Goal: Task Accomplishment & Management: Use online tool/utility

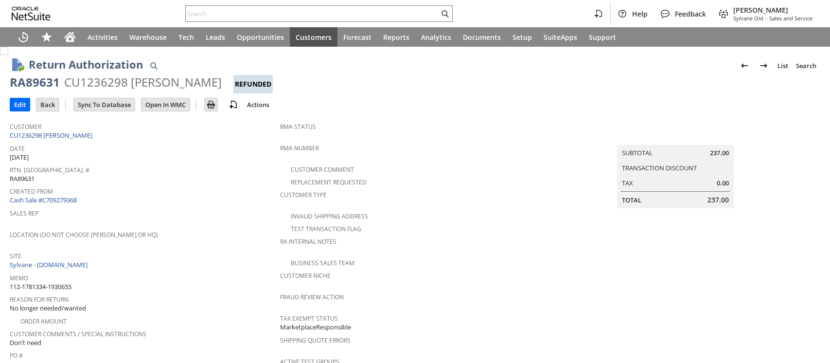
click at [113, 84] on div "CU1236298 Clay Fravel" at bounding box center [142, 82] width 157 height 16
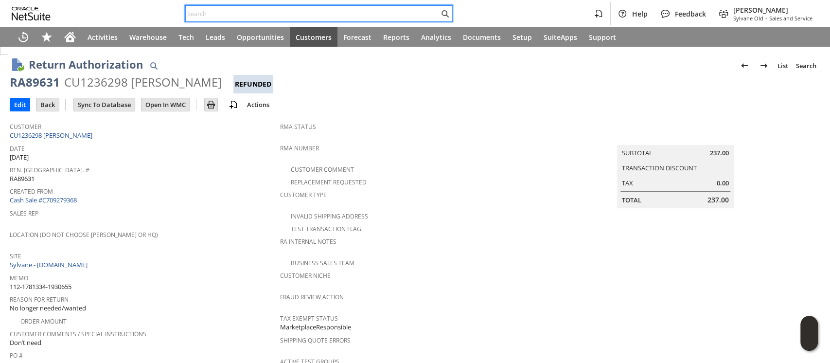
click at [262, 15] on input "text" at bounding box center [312, 14] width 253 height 12
paste input "111-2459272-0735446"
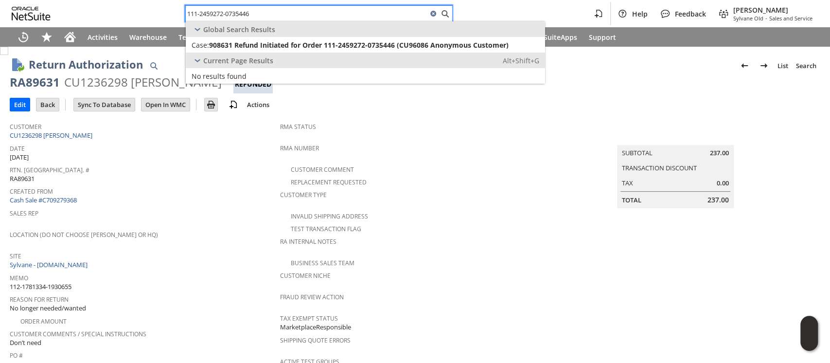
click at [275, 10] on input "111-2459272-0735446" at bounding box center [307, 14] width 242 height 12
paste input "3-1478895-9962638"
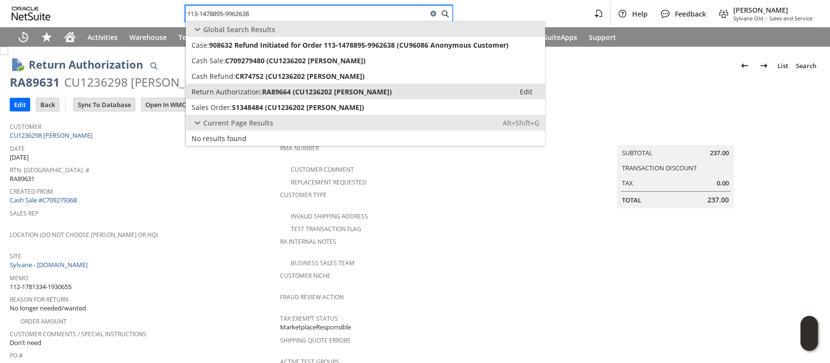
type input "113-1478895-9962638"
click at [267, 89] on span "RA89664 (CU1236202 Peyton McCreary)" at bounding box center [327, 91] width 130 height 9
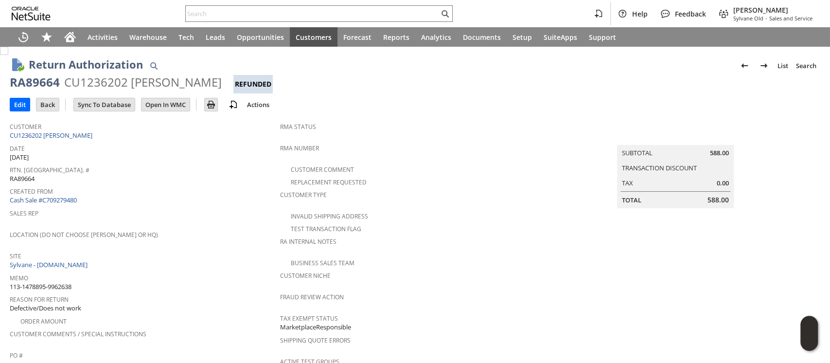
click at [111, 83] on div "CU1236202 Peyton McCreary" at bounding box center [142, 82] width 157 height 16
copy div "CU1236202"
click at [253, 227] on span "Location (Do Not Choose [PERSON_NAME] or HQ)" at bounding box center [142, 232] width 265 height 11
click at [103, 84] on div "CU1236202 Peyton McCreary" at bounding box center [142, 82] width 157 height 16
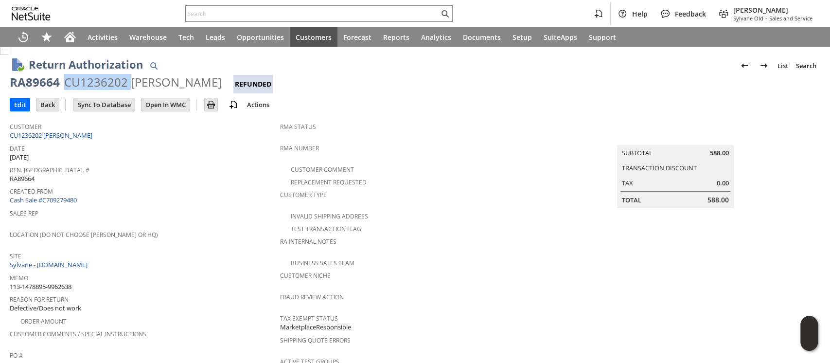
click at [103, 84] on div "CU1236202 Peyton McCreary" at bounding box center [142, 82] width 157 height 16
copy div "CU1236202"
click at [276, 14] on input "text" at bounding box center [312, 14] width 253 height 12
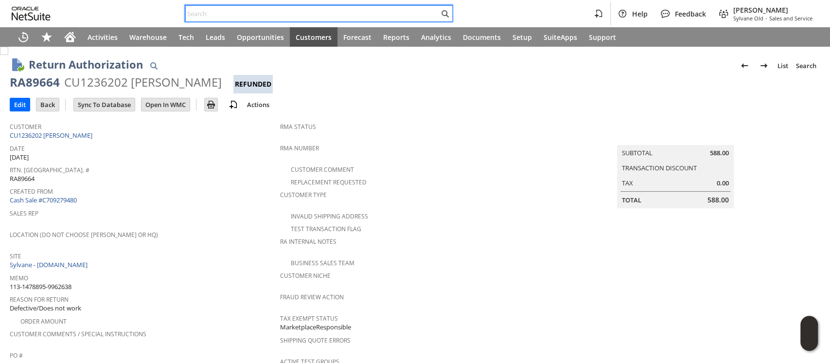
paste input "113-1263425-6893840"
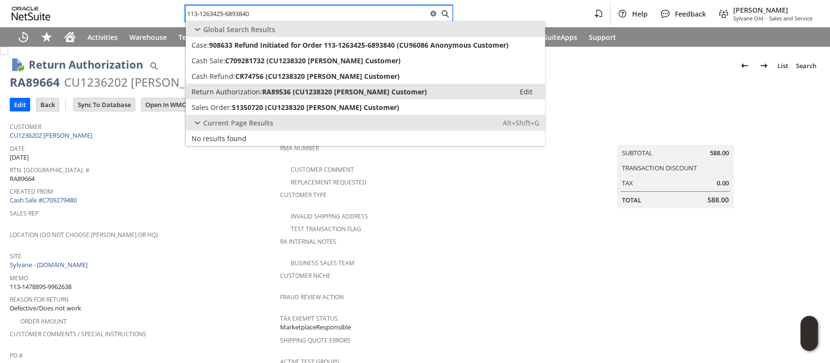
type input "113-1263425-6893840"
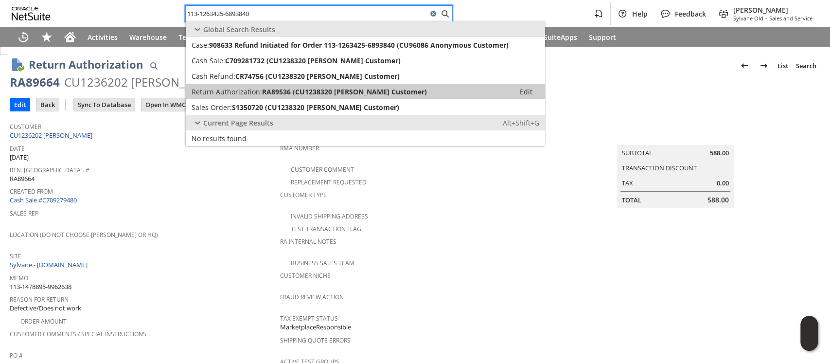
click at [275, 95] on span "RA89536 (CU1238320 Rolando Customer)" at bounding box center [344, 91] width 165 height 9
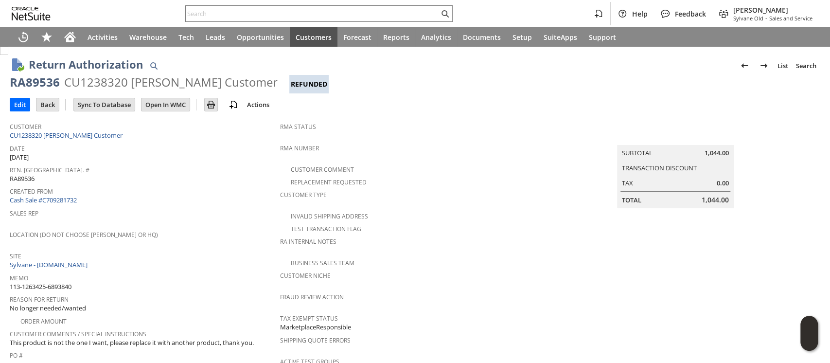
click at [112, 84] on div "CU1238320 [PERSON_NAME] Customer" at bounding box center [170, 82] width 213 height 16
click at [112, 84] on div "CU1238320 Rolando Customer" at bounding box center [170, 82] width 213 height 16
copy div "CU1238320"
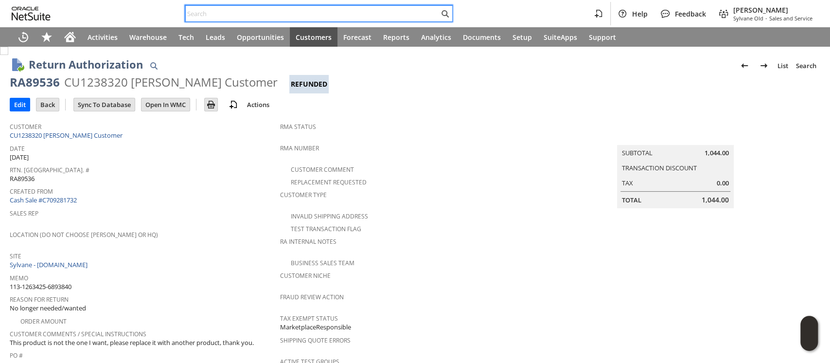
click at [275, 14] on input "text" at bounding box center [312, 14] width 253 height 12
paste input "113-5173757-3032224"
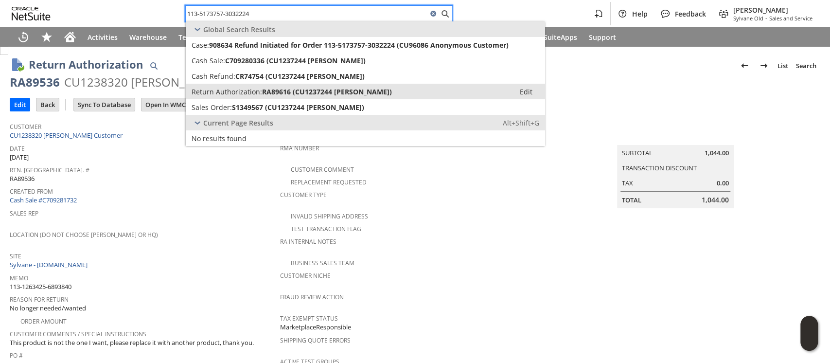
type input "113-5173757-3032224"
click at [257, 90] on span "Return Authorization:" at bounding box center [226, 91] width 70 height 9
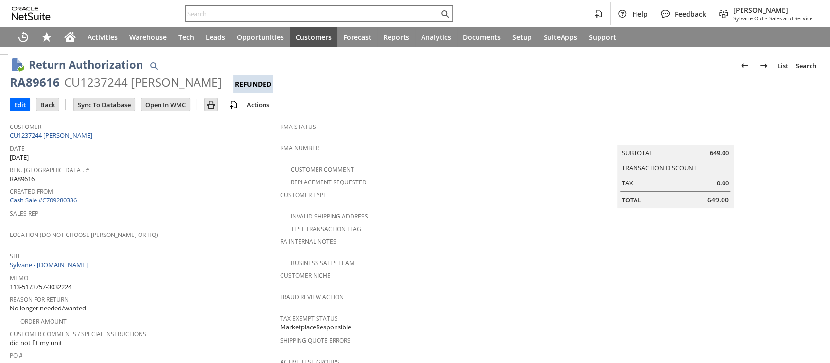
click at [99, 84] on div "CU1237244 Cole Bildstein" at bounding box center [142, 82] width 157 height 16
copy div "CU1237244"
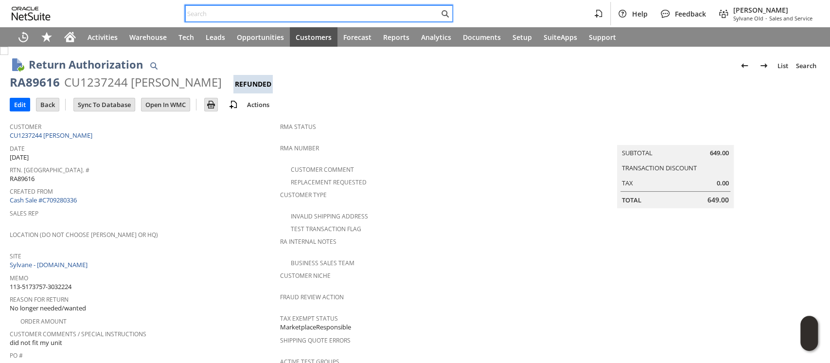
click at [273, 12] on input "text" at bounding box center [312, 14] width 253 height 12
paste input "114-8335835-3750658"
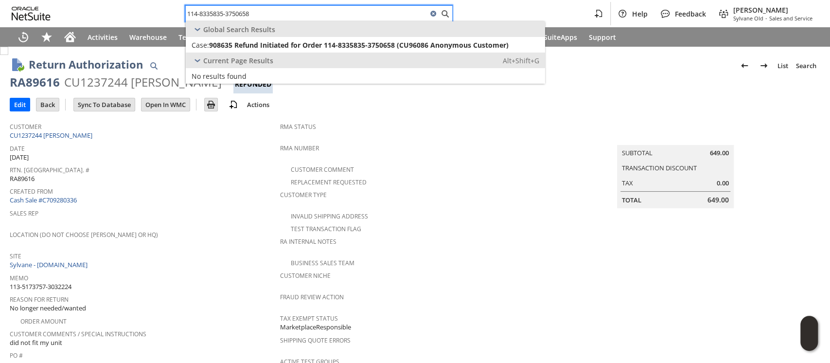
click at [292, 9] on input "114-8335835-3750658" at bounding box center [307, 14] width 242 height 12
paste input "3-7211173-5933010"
click at [274, 14] on input "113-7211173-5933010" at bounding box center [307, 14] width 242 height 12
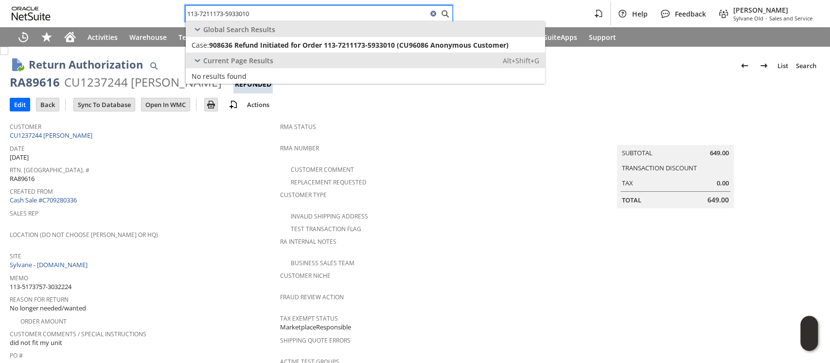
click at [274, 14] on input "113-7211173-5933010" at bounding box center [307, 14] width 242 height 12
paste input "2-3670067-9661846"
click at [317, 12] on input "112-3670067-9661846" at bounding box center [307, 14] width 242 height 12
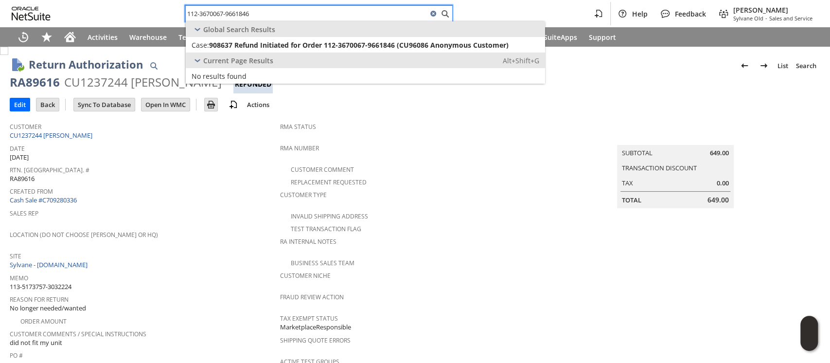
click at [317, 12] on input "112-3670067-9661846" at bounding box center [307, 14] width 242 height 12
paste input "7171974-9675455"
click at [342, 16] on input "112-7171974-9675455" at bounding box center [307, 14] width 242 height 12
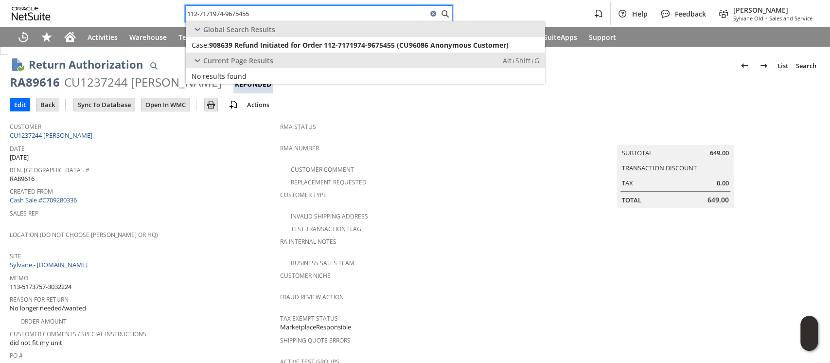
paste input "3-5342828-152101"
click at [342, 13] on input "113-5342828-1521015" at bounding box center [307, 14] width 242 height 12
paste input "0869253-7629818"
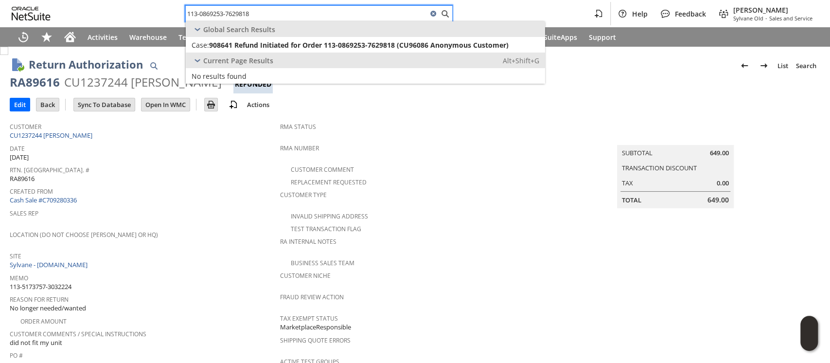
click at [357, 10] on input "113-0869253-7629818" at bounding box center [307, 14] width 242 height 12
paste input "1-6493870-6130627"
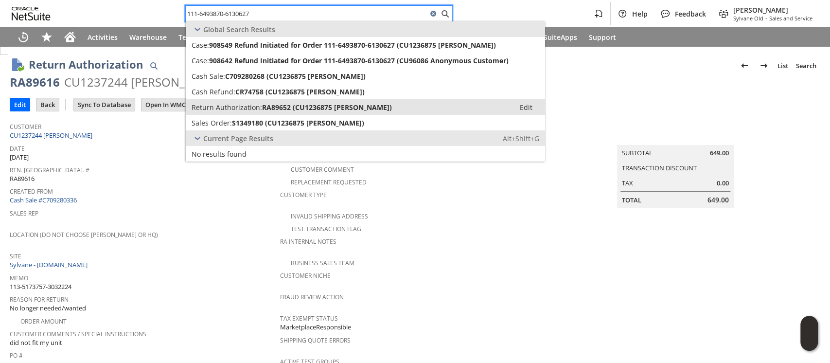
type input "111-6493870-6130627"
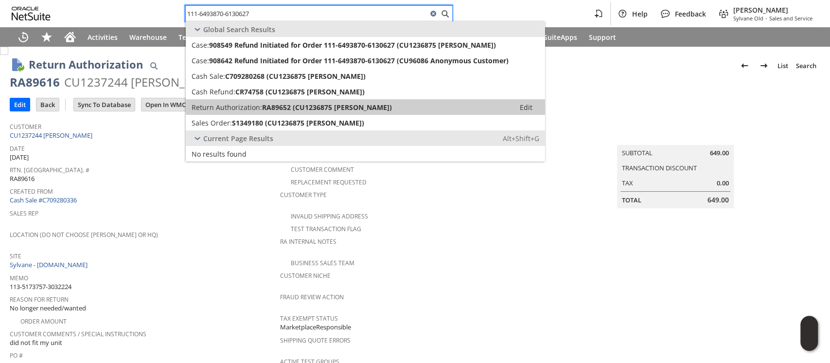
click at [279, 103] on span "RA89652 (CU1236875 Kelby McIntyre)" at bounding box center [327, 107] width 130 height 9
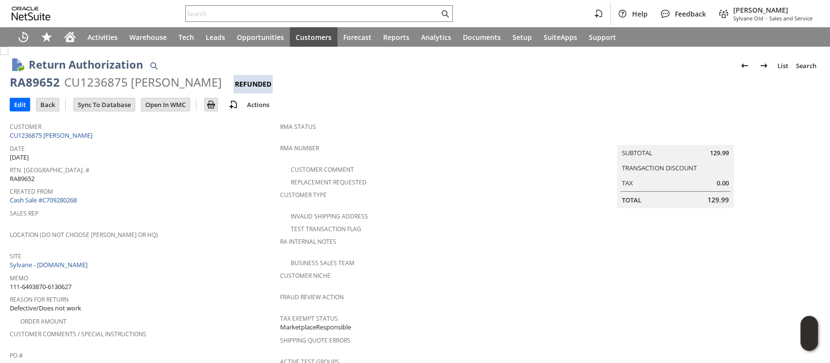
click at [109, 84] on div "CU1236875 [PERSON_NAME]" at bounding box center [142, 82] width 157 height 16
copy div "CU1236875"
click at [278, 12] on input "text" at bounding box center [312, 14] width 253 height 12
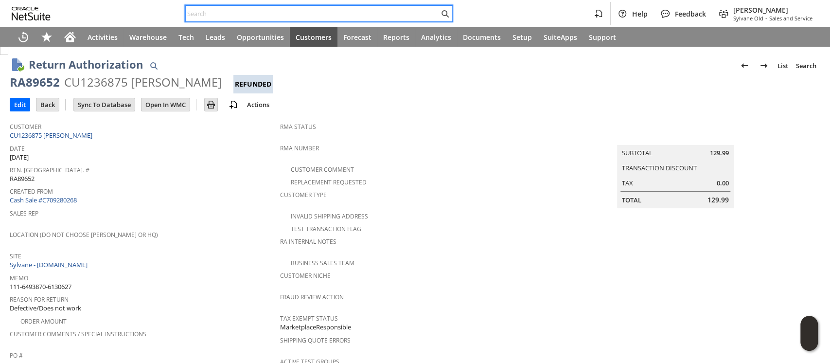
paste input "112-3978922-7442619"
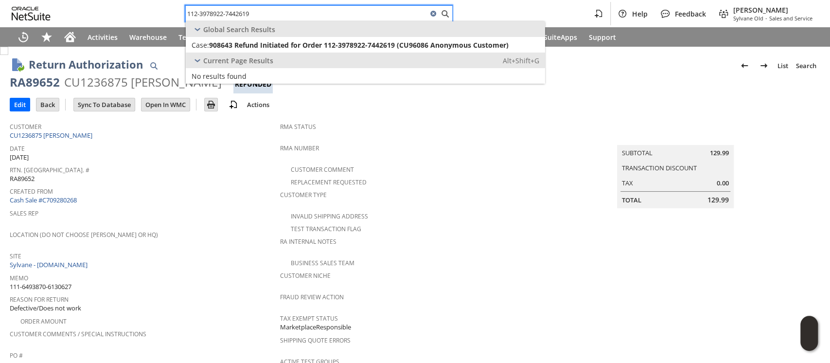
click at [351, 8] on input "112-3978922-7442619" at bounding box center [307, 14] width 242 height 12
paste input "2879022-6846643"
type input "112-2879022-6846643"
